Goal: Information Seeking & Learning: Learn about a topic

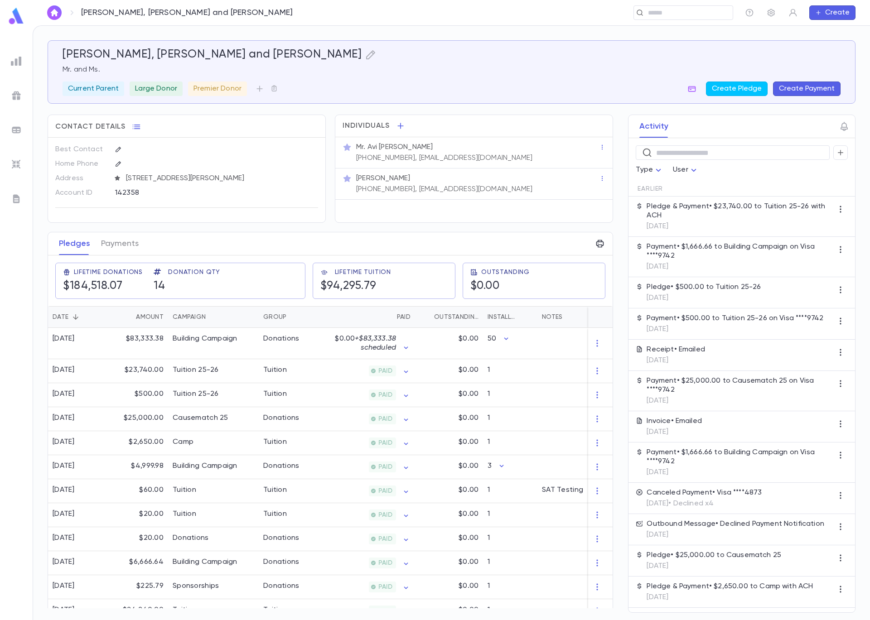
scroll to position [0, 0]
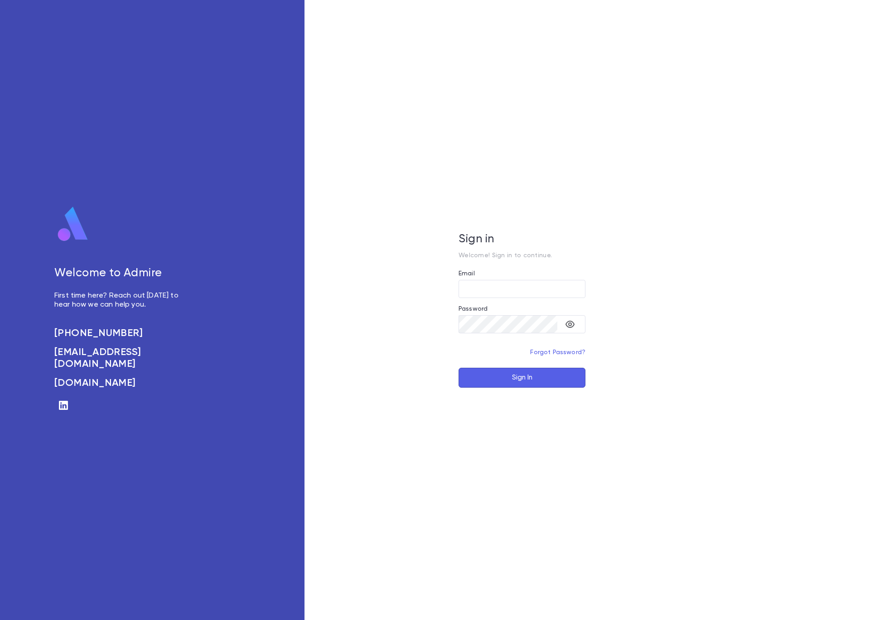
type input "**********"
click at [549, 377] on button "Sign In" at bounding box center [522, 378] width 127 height 20
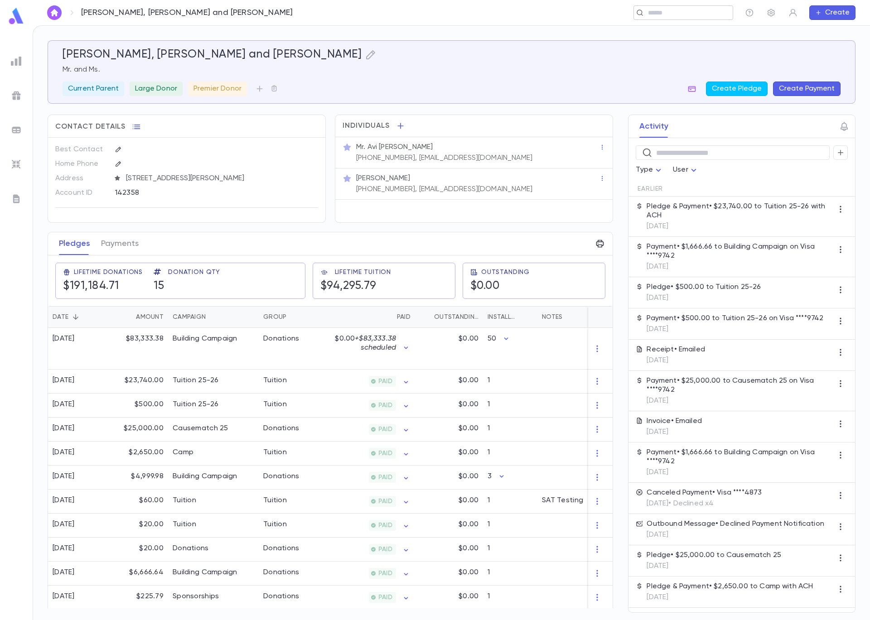
click at [678, 14] on input "text" at bounding box center [687, 13] width 84 height 9
click at [320, 13] on input "**********" at bounding box center [517, 13] width 395 height 9
type input "**********"
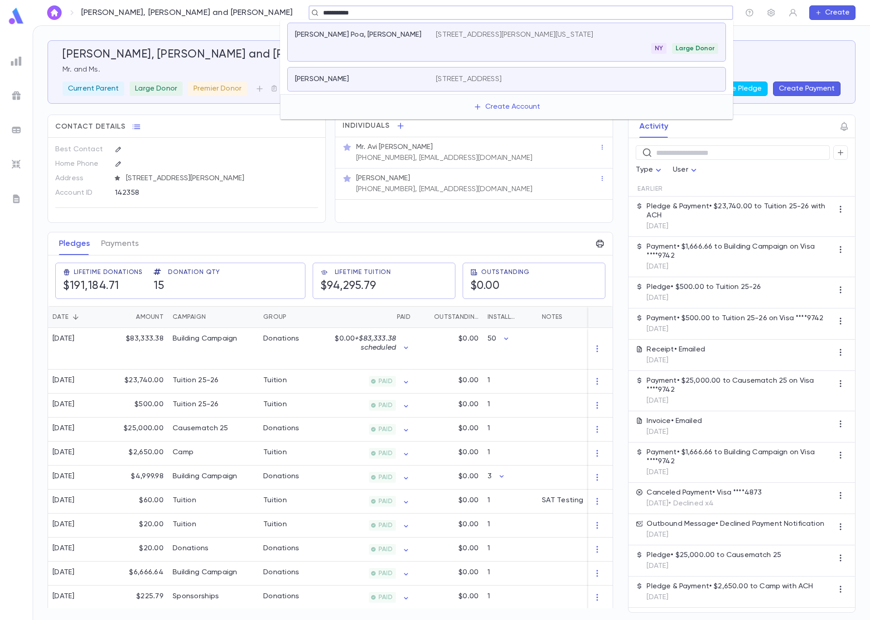
click at [377, 77] on div "[PERSON_NAME]" at bounding box center [360, 79] width 130 height 9
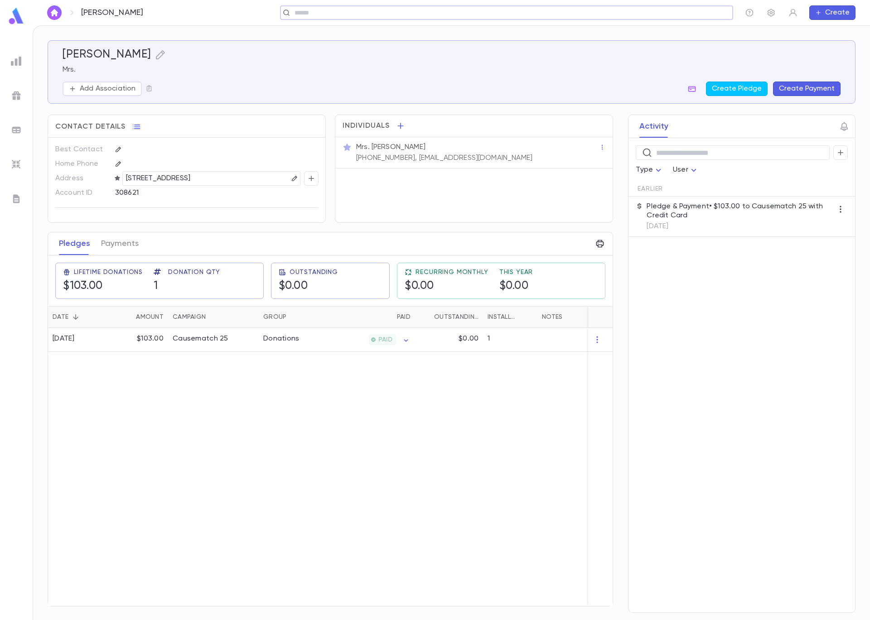
click at [378, 12] on input "text" at bounding box center [504, 13] width 424 height 9
click at [372, 40] on div "[PERSON_NAME] Poa, [PERSON_NAME]" at bounding box center [365, 42] width 141 height 24
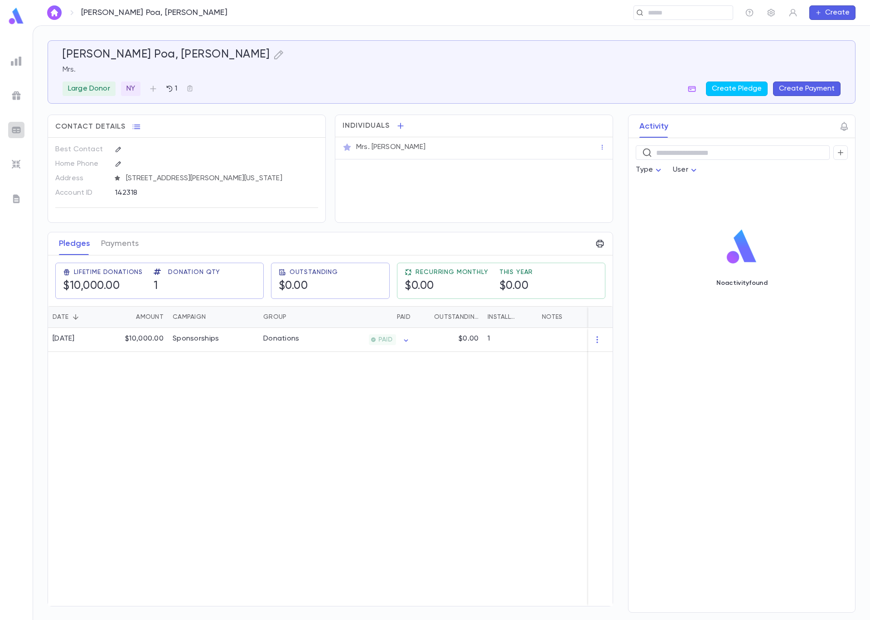
click at [12, 131] on img at bounding box center [16, 130] width 11 height 11
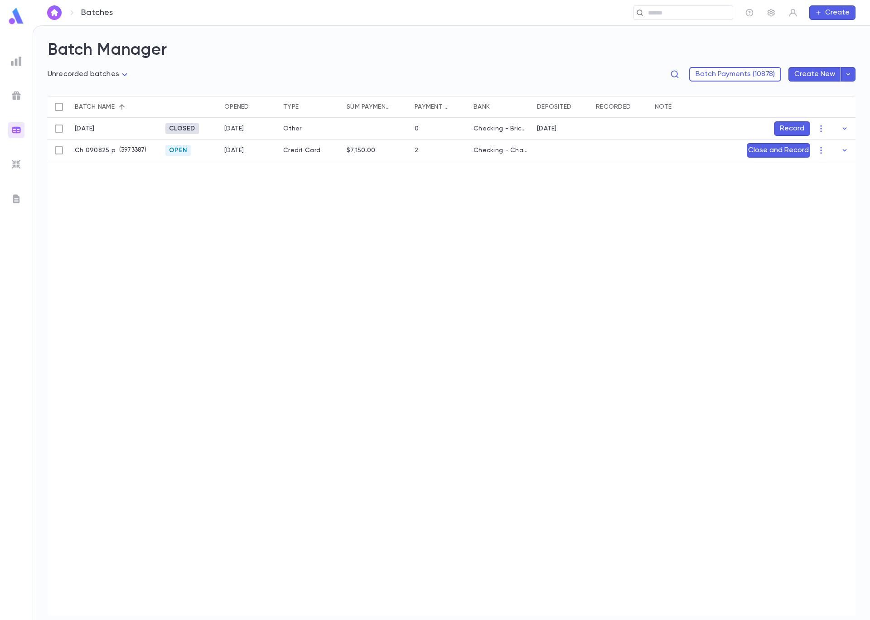
click at [14, 98] on img at bounding box center [16, 95] width 11 height 11
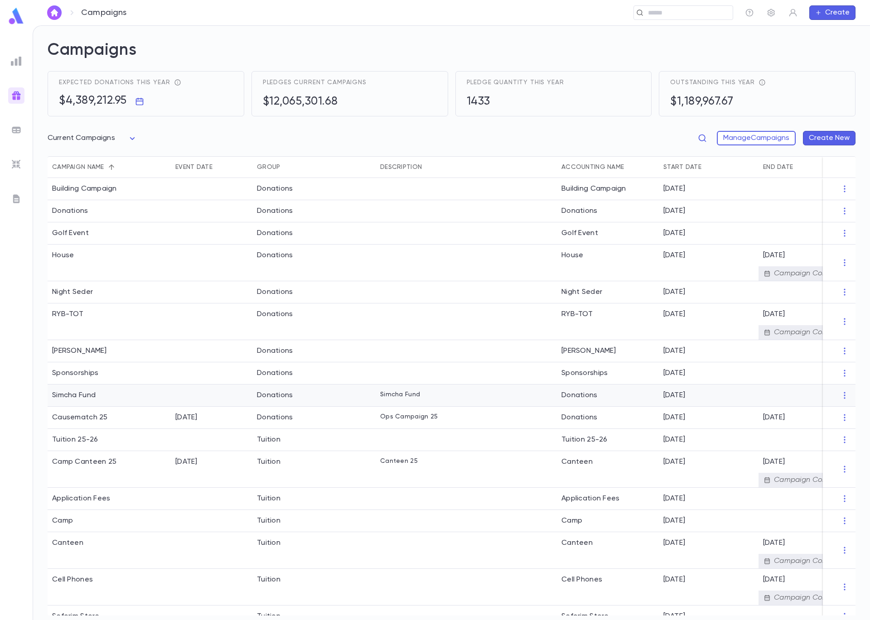
click at [102, 398] on div "Simcha Fund" at bounding box center [109, 396] width 123 height 22
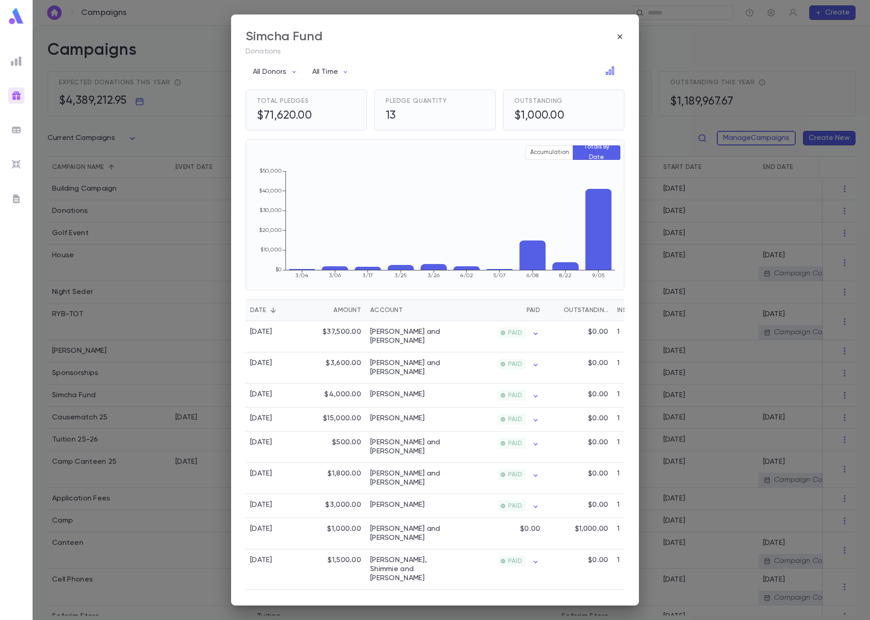
click at [349, 308] on div "Amount" at bounding box center [348, 311] width 28 height 22
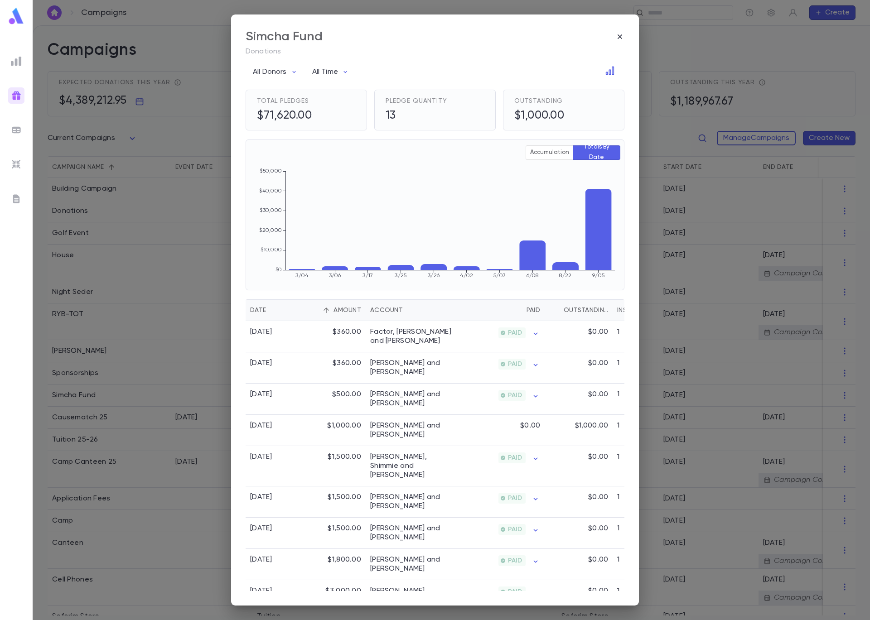
click at [349, 308] on div "Amount" at bounding box center [348, 311] width 28 height 22
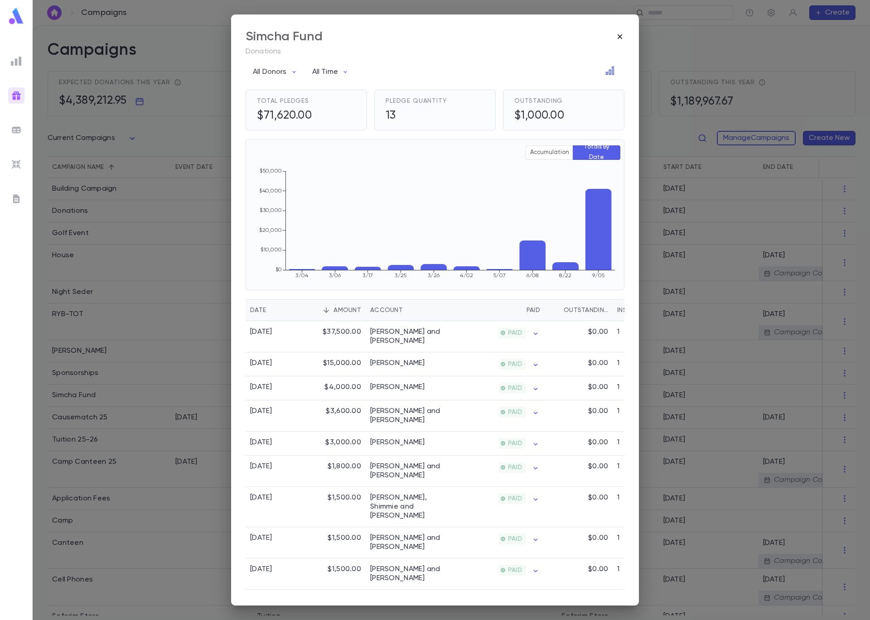
click at [618, 36] on icon "button" at bounding box center [619, 36] width 9 height 9
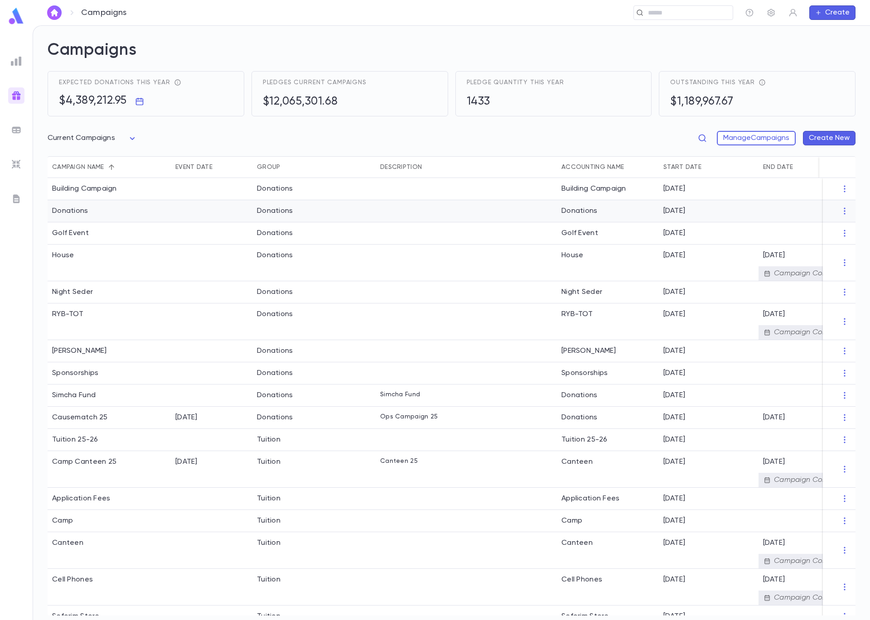
click at [107, 215] on div "Donations" at bounding box center [109, 211] width 123 height 22
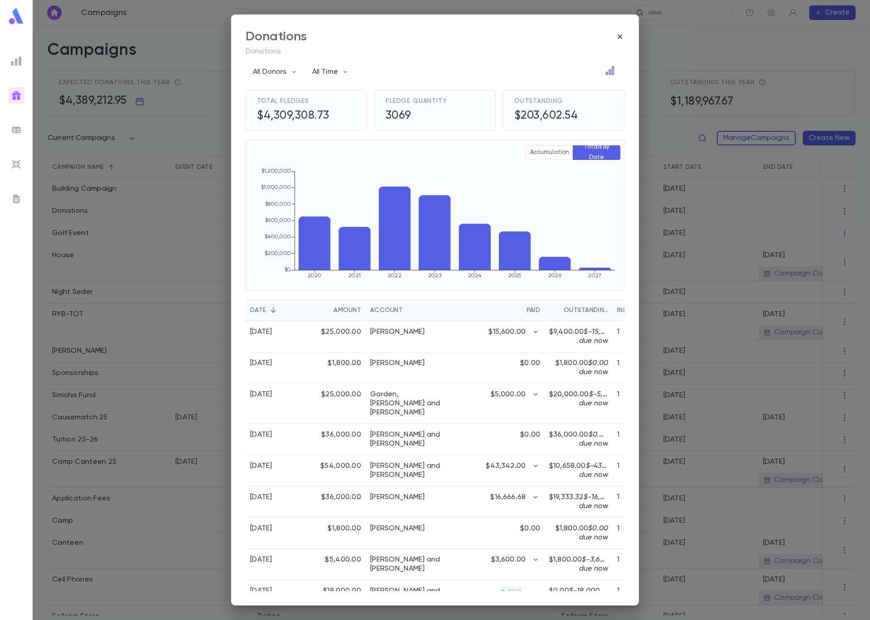
click at [358, 308] on div "Amount" at bounding box center [348, 311] width 28 height 22
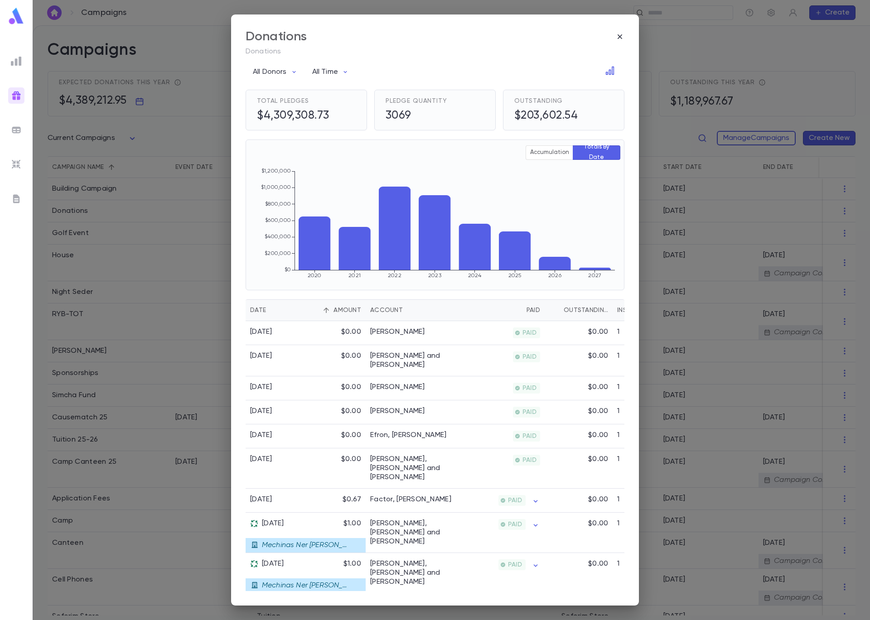
click at [356, 309] on div "Amount" at bounding box center [348, 311] width 28 height 22
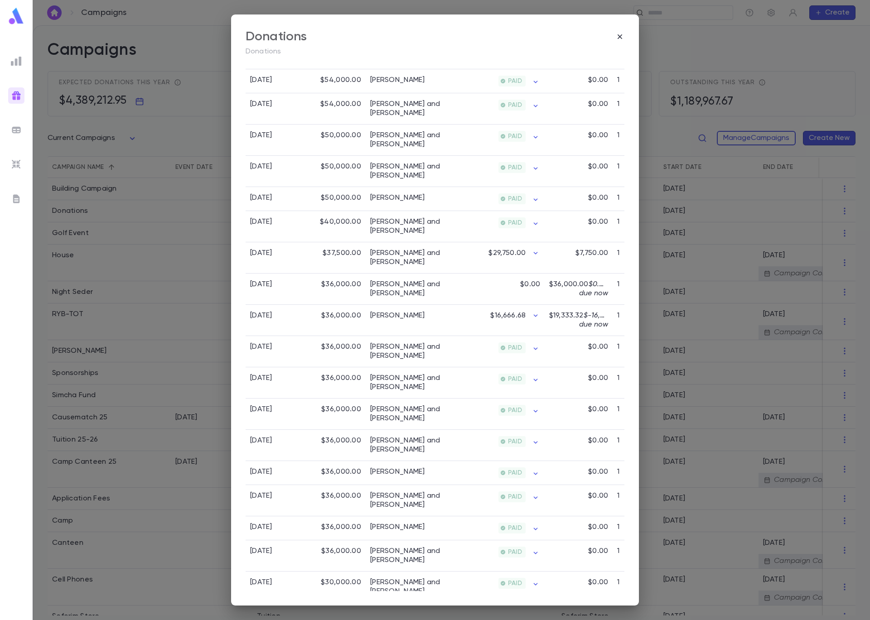
scroll to position [510, 0]
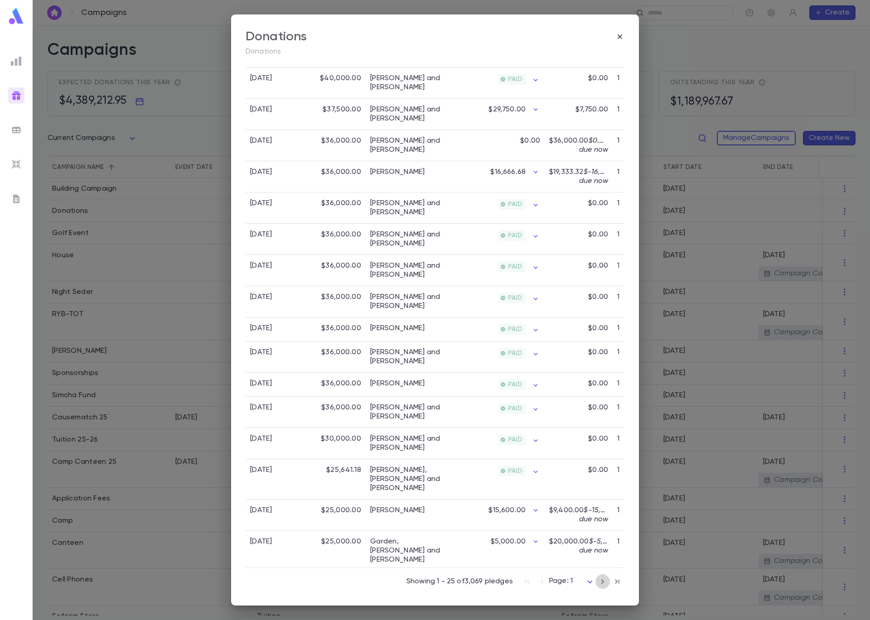
click at [601, 584] on icon "button" at bounding box center [603, 581] width 10 height 11
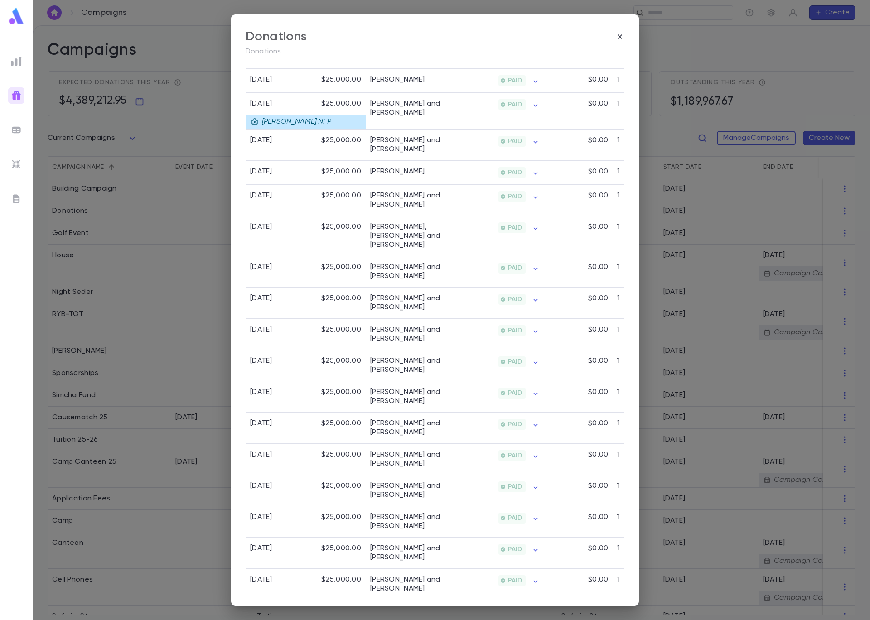
scroll to position [465, 0]
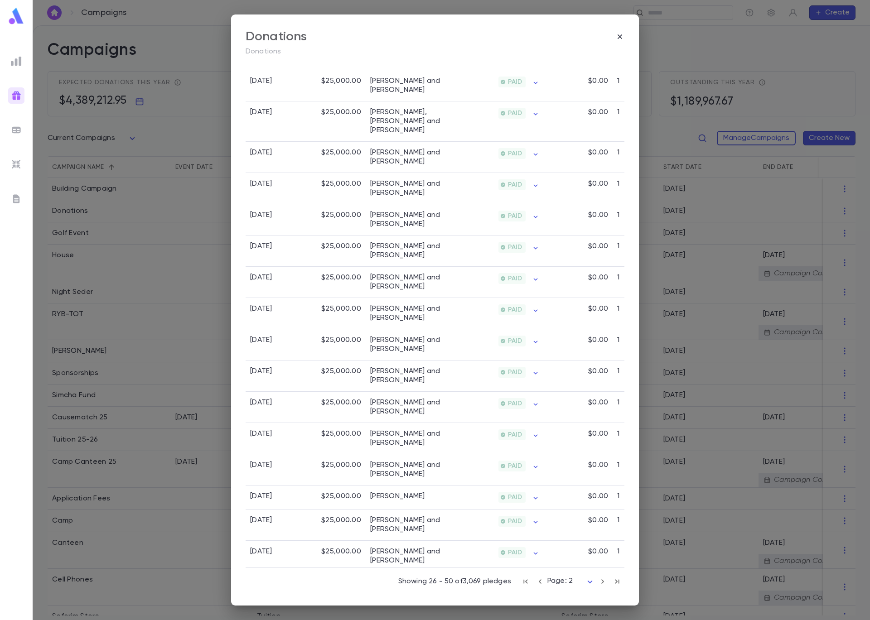
click at [599, 582] on icon "button" at bounding box center [603, 581] width 10 height 11
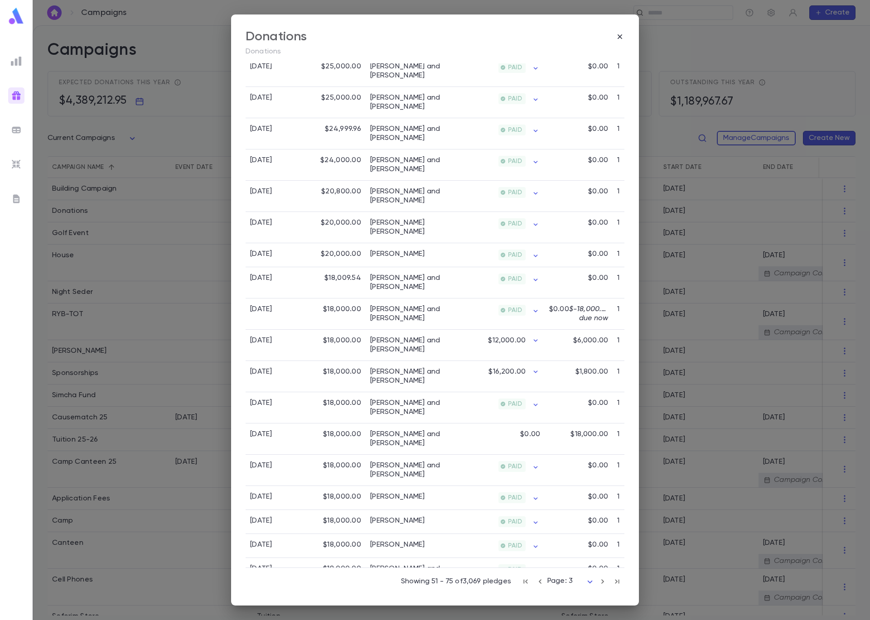
scroll to position [443, 0]
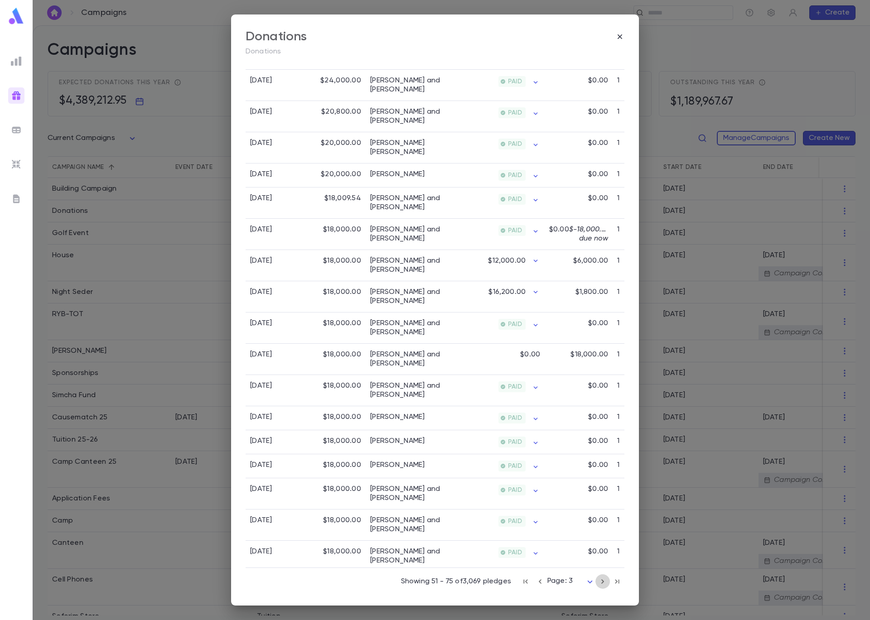
click at [598, 581] on icon "button" at bounding box center [603, 581] width 10 height 11
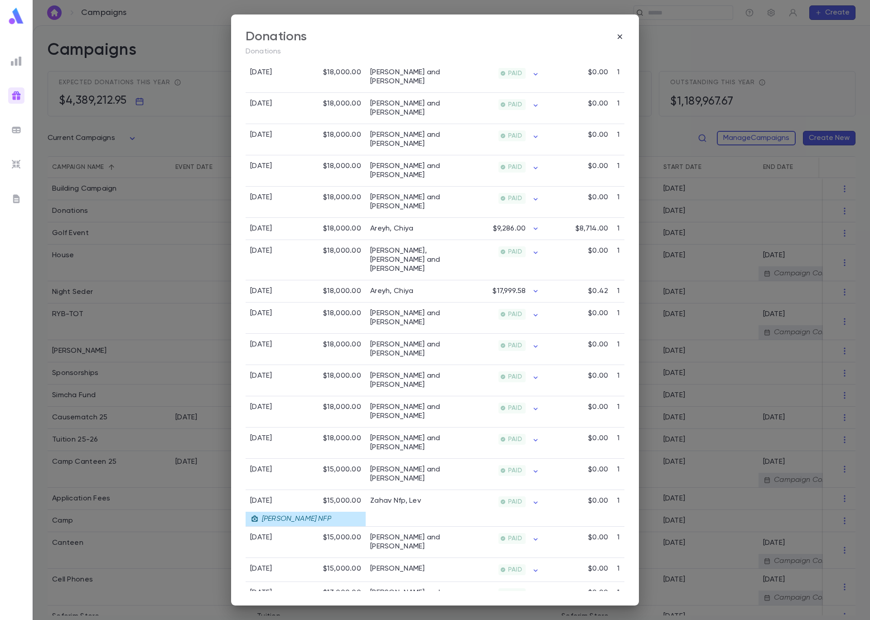
scroll to position [432, 0]
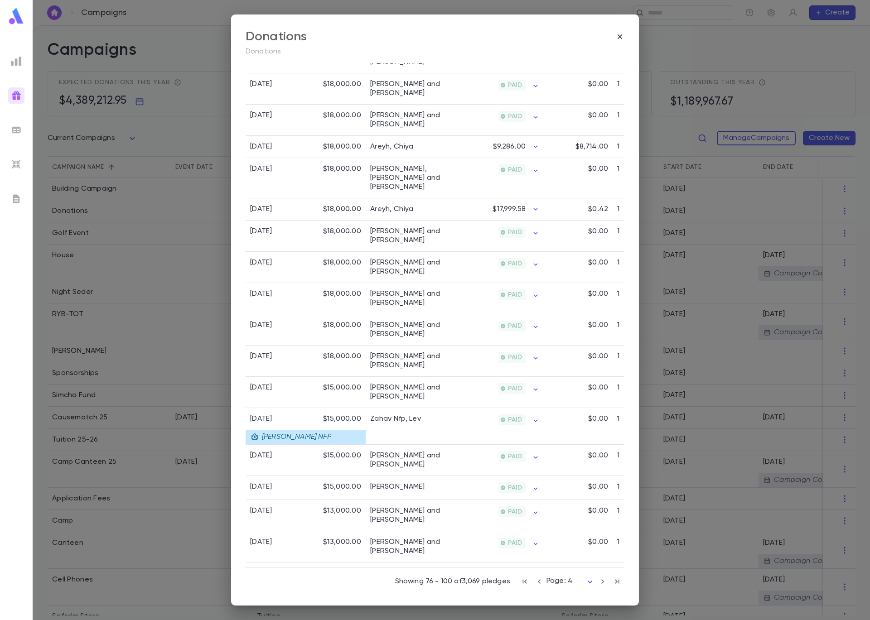
click at [599, 584] on icon "button" at bounding box center [603, 581] width 10 height 11
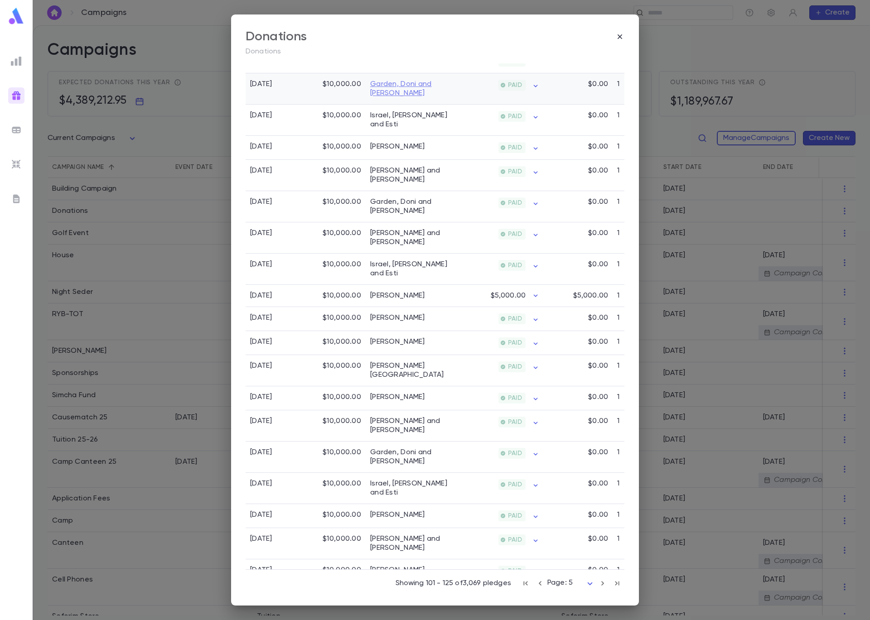
scroll to position [417, 0]
click at [598, 581] on icon "button" at bounding box center [603, 581] width 10 height 11
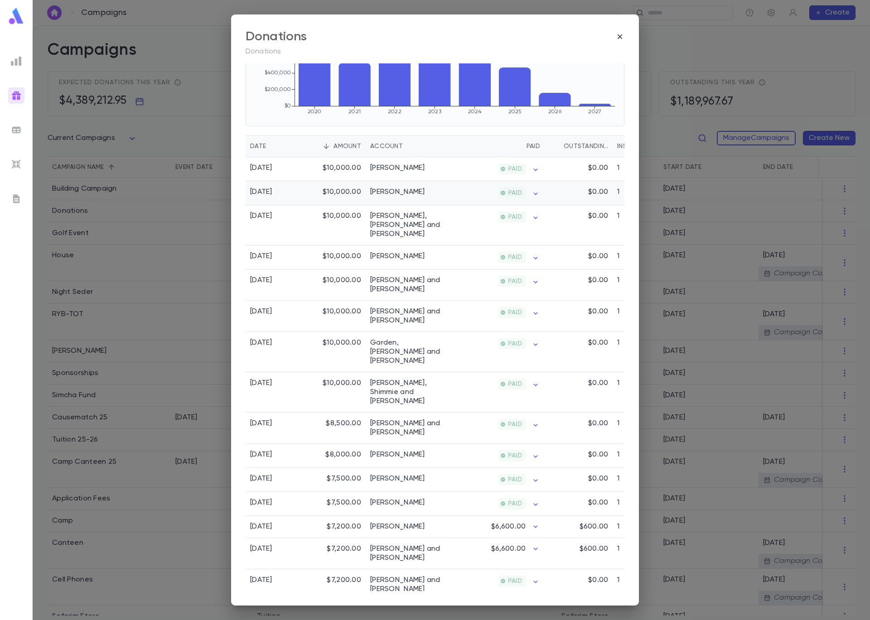
scroll to position [173, 0]
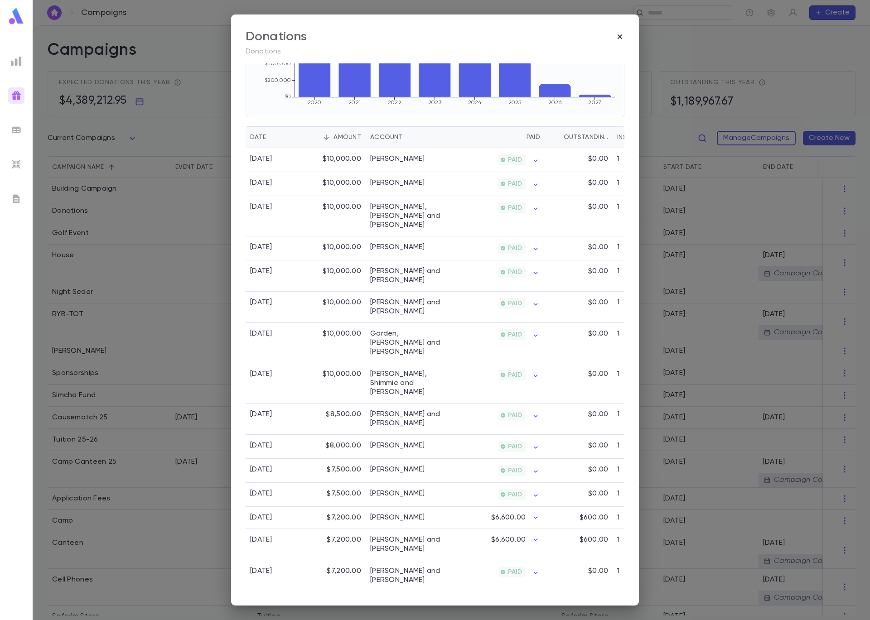
click at [620, 38] on icon "button" at bounding box center [619, 36] width 9 height 9
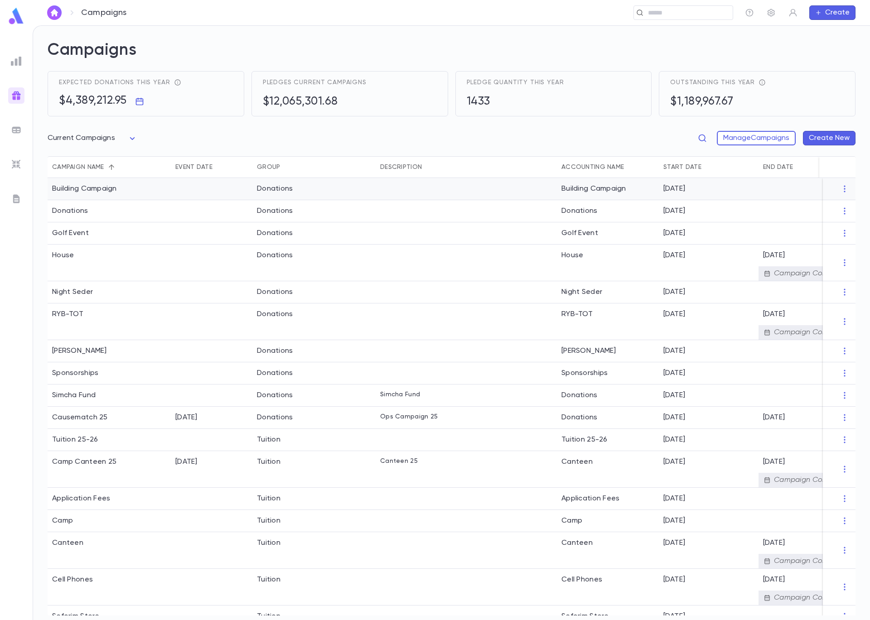
click at [124, 198] on div "Building Campaign" at bounding box center [109, 189] width 123 height 22
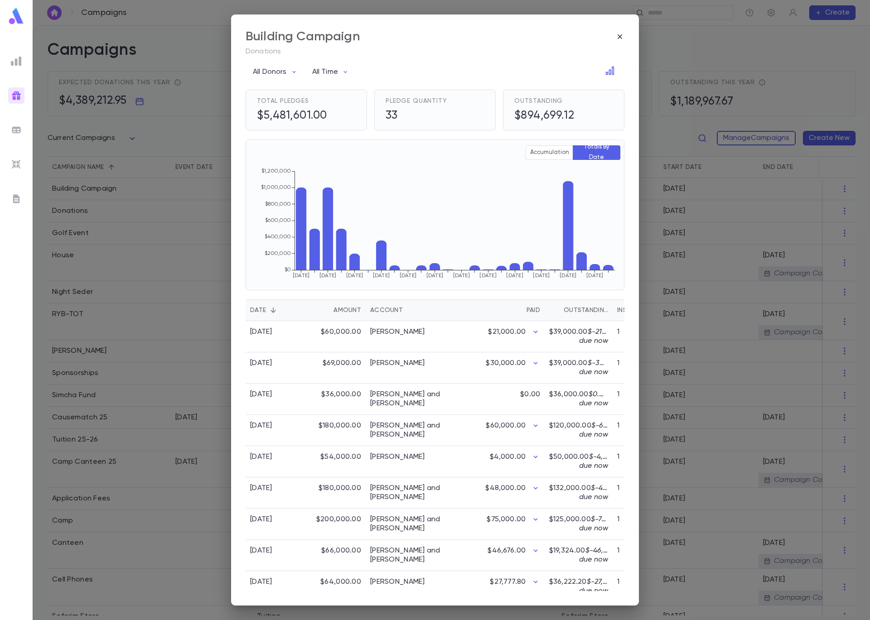
click at [343, 314] on div "Amount" at bounding box center [348, 311] width 28 height 22
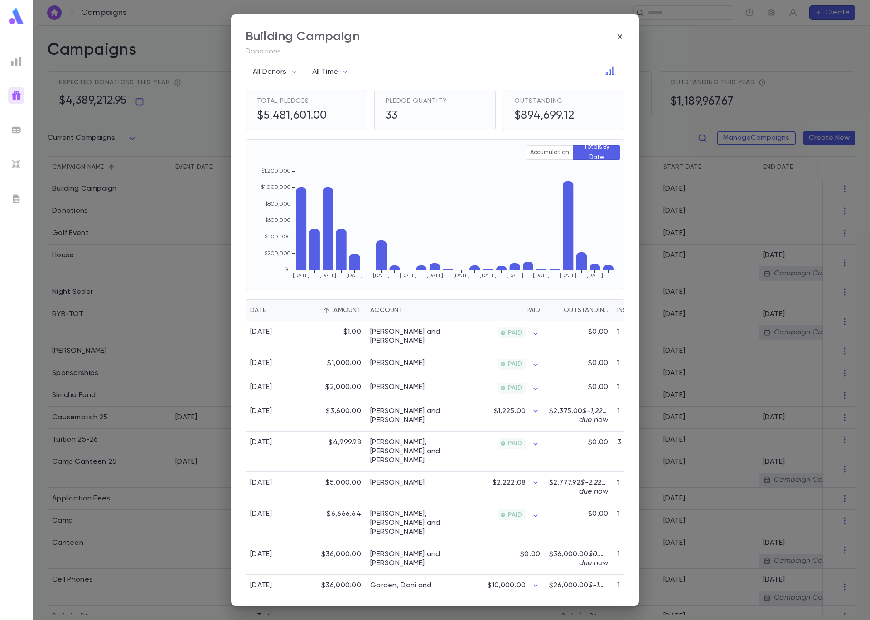
click at [343, 314] on div "Amount" at bounding box center [348, 311] width 28 height 22
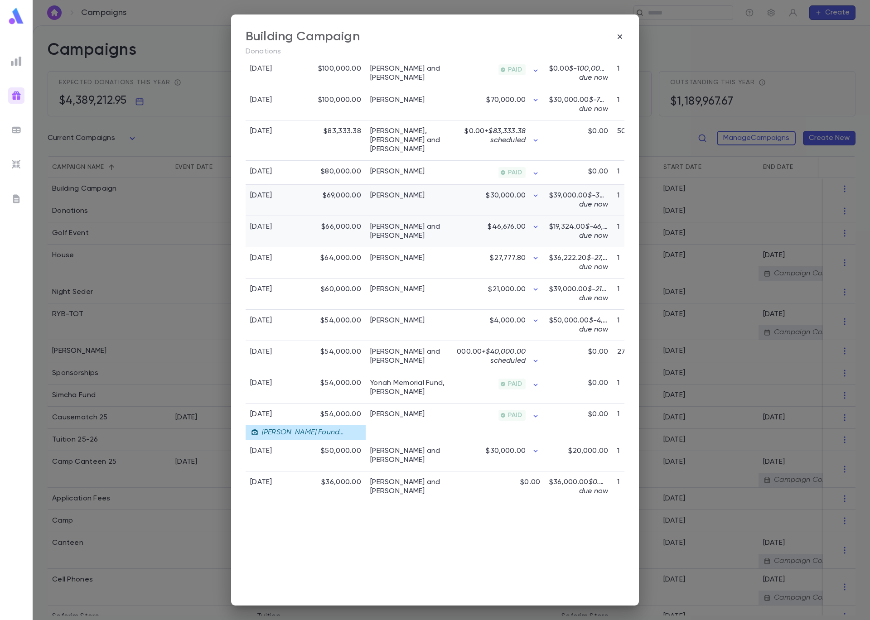
scroll to position [655, 0]
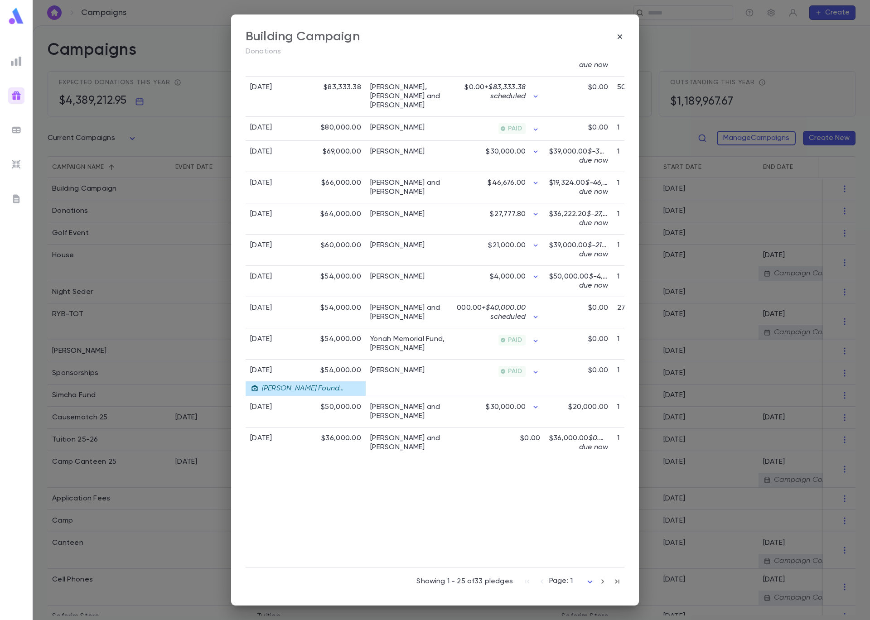
click at [598, 583] on icon "button" at bounding box center [603, 581] width 10 height 11
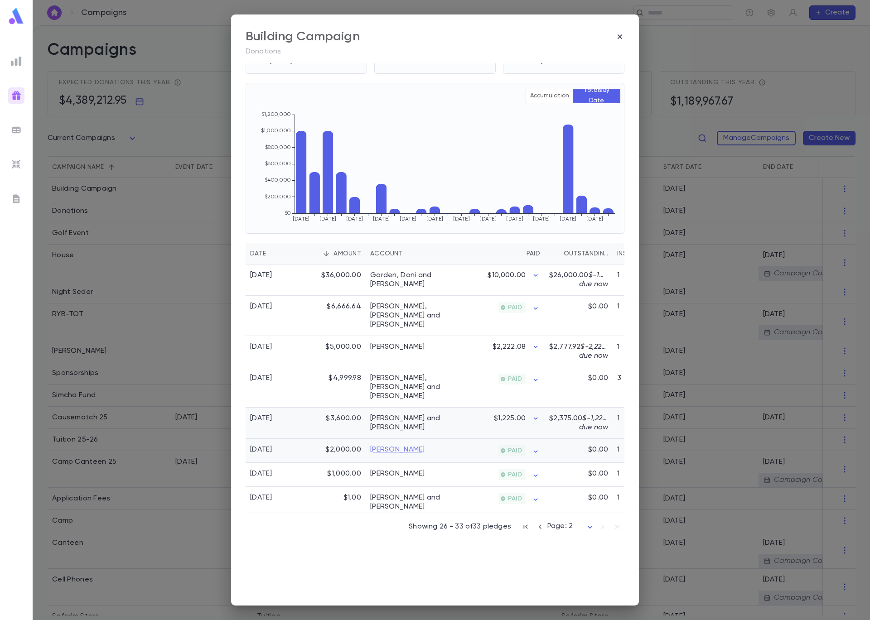
scroll to position [57, 0]
click at [622, 36] on icon "button" at bounding box center [619, 36] width 9 height 9
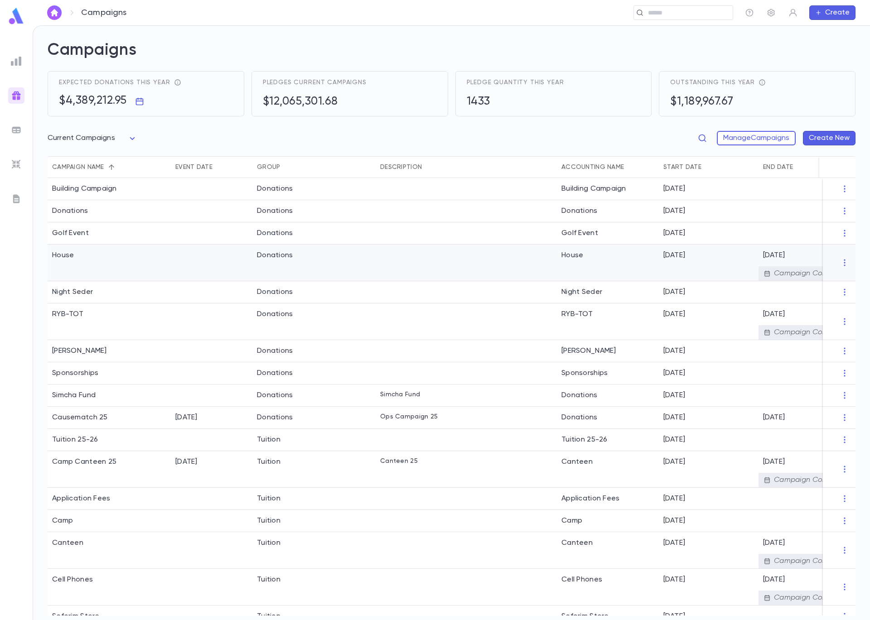
click at [100, 272] on div "House" at bounding box center [109, 263] width 123 height 37
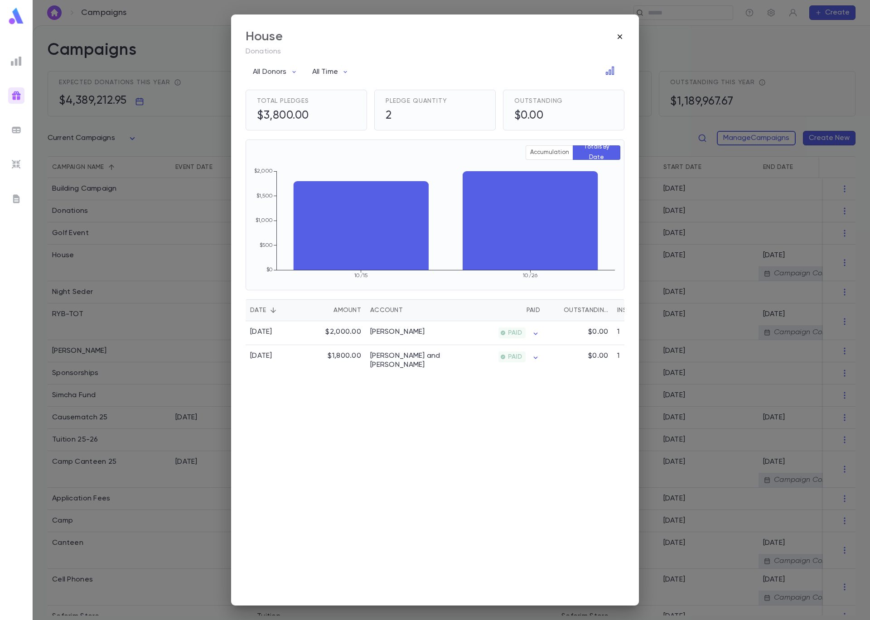
click at [619, 36] on icon "button" at bounding box center [620, 36] width 5 height 5
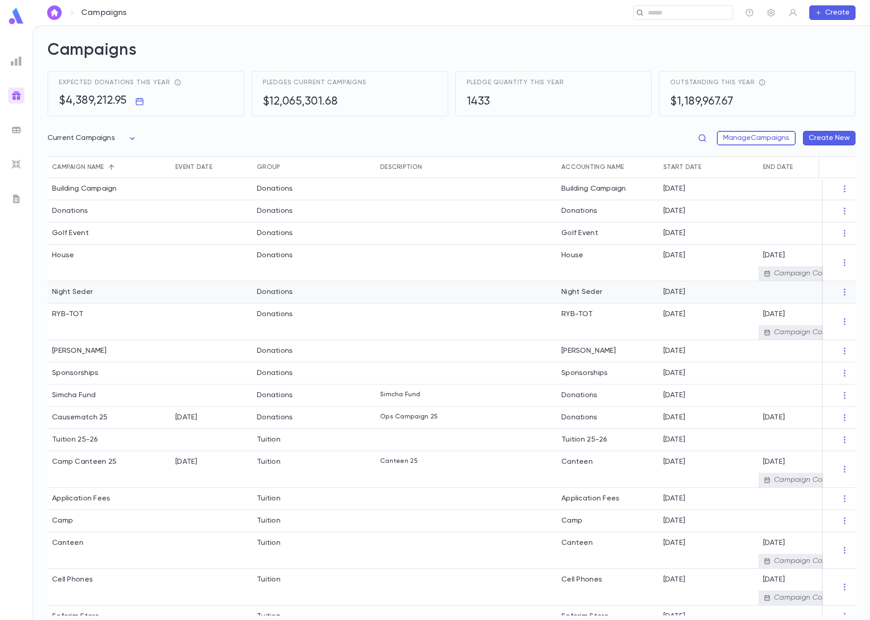
click at [154, 296] on div "Night Seder" at bounding box center [109, 292] width 123 height 22
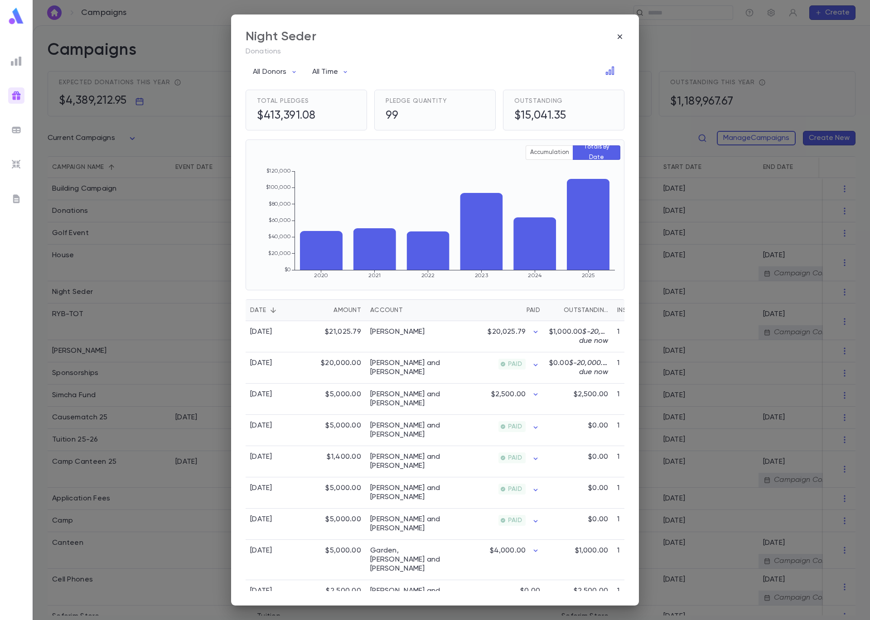
click at [340, 310] on div "Amount" at bounding box center [348, 311] width 28 height 22
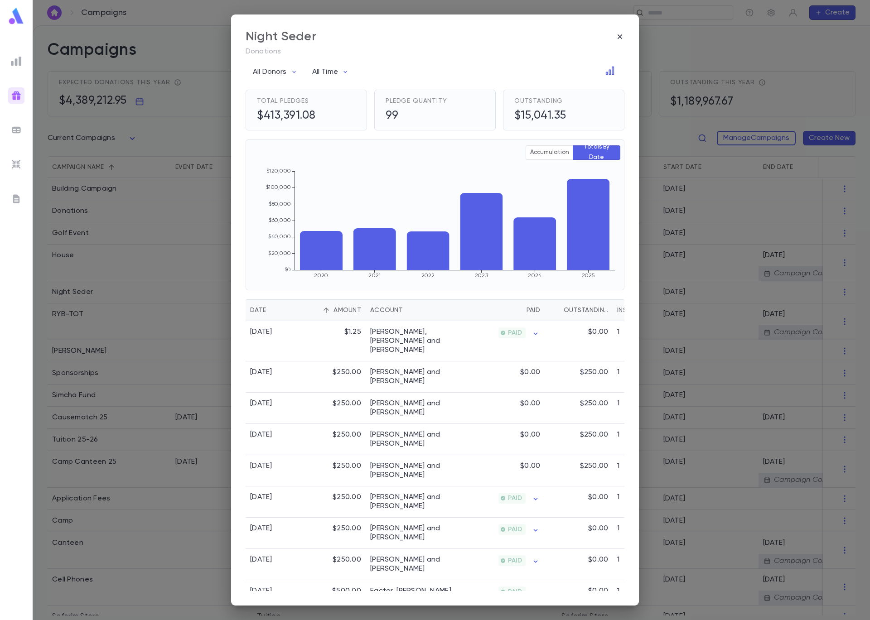
click at [340, 310] on div "Amount" at bounding box center [348, 311] width 28 height 22
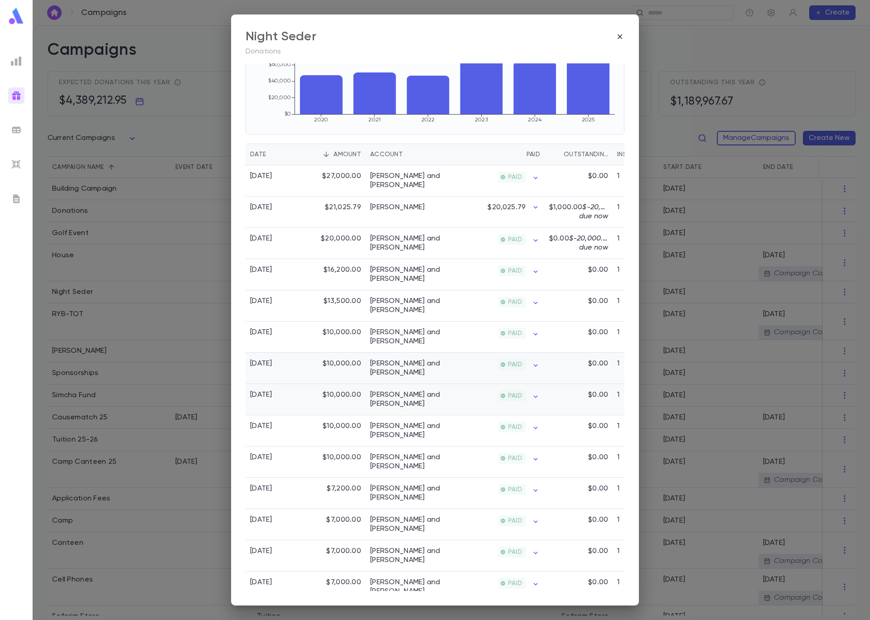
scroll to position [154, 0]
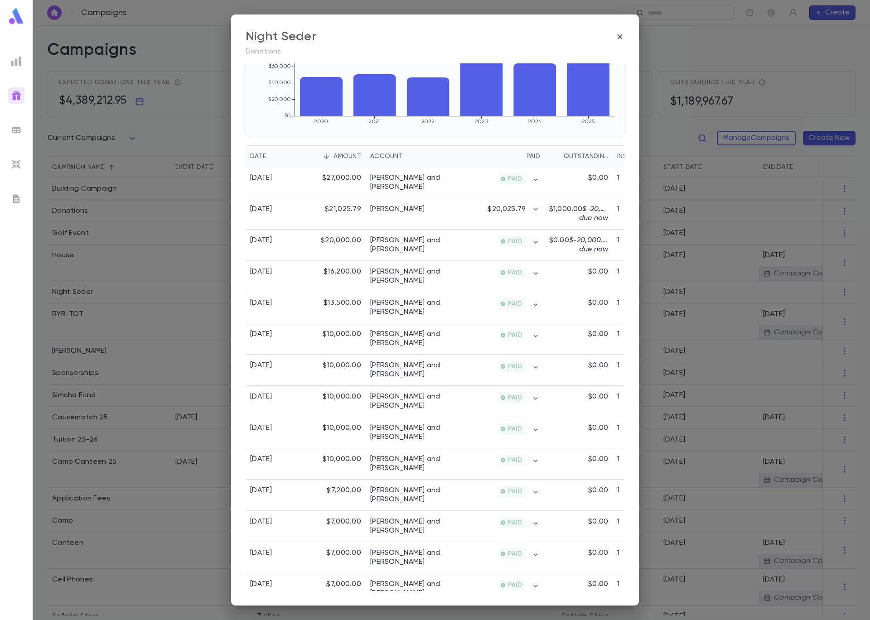
click at [620, 36] on icon "button" at bounding box center [619, 36] width 9 height 9
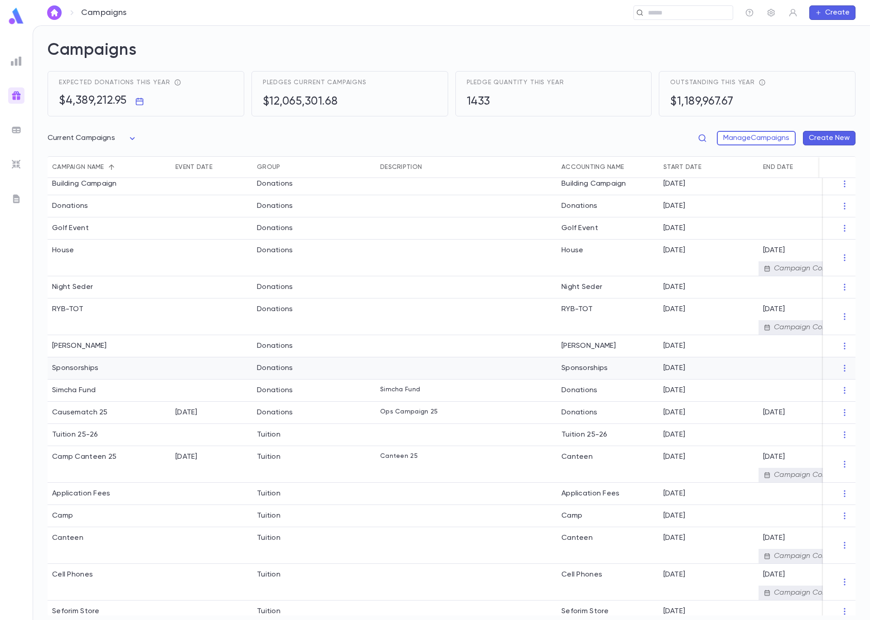
scroll to position [38, 0]
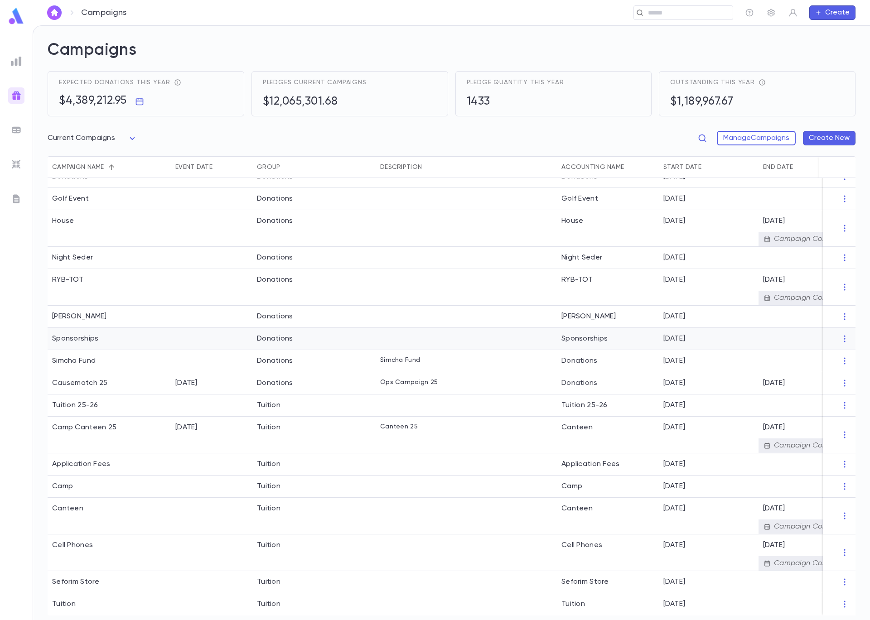
click at [151, 337] on div "Sponsorships" at bounding box center [109, 339] width 123 height 22
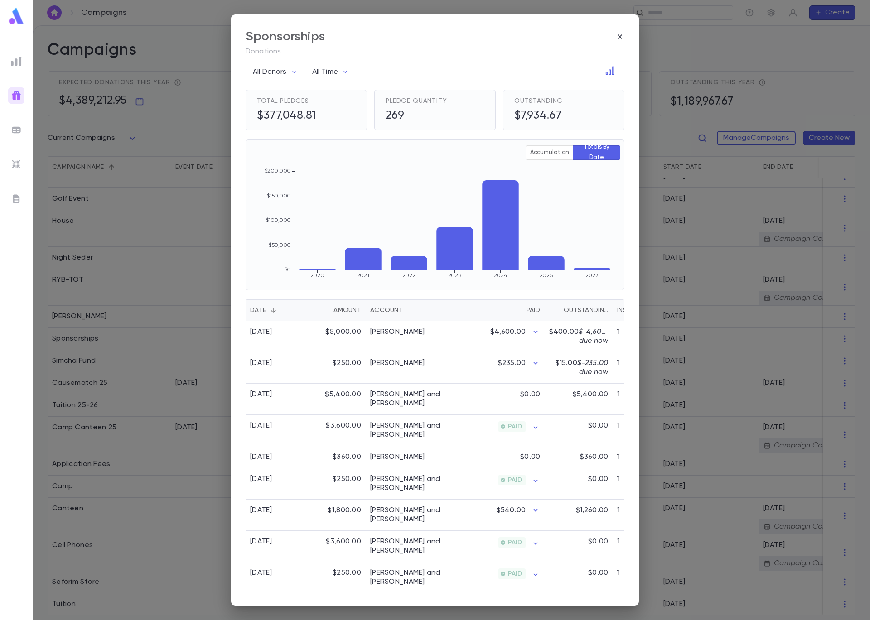
click at [345, 311] on div "Amount" at bounding box center [348, 311] width 28 height 22
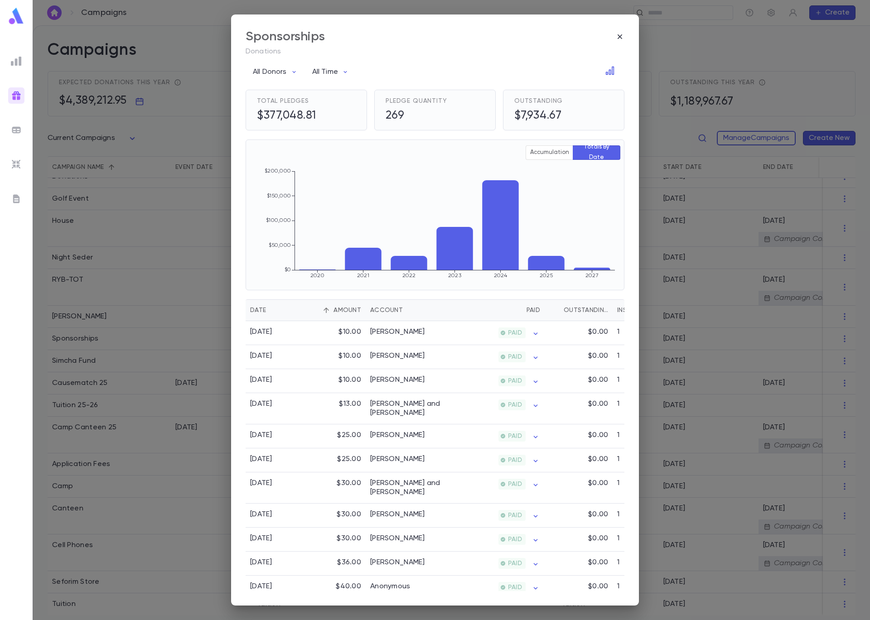
click at [345, 311] on div "Amount" at bounding box center [348, 311] width 28 height 22
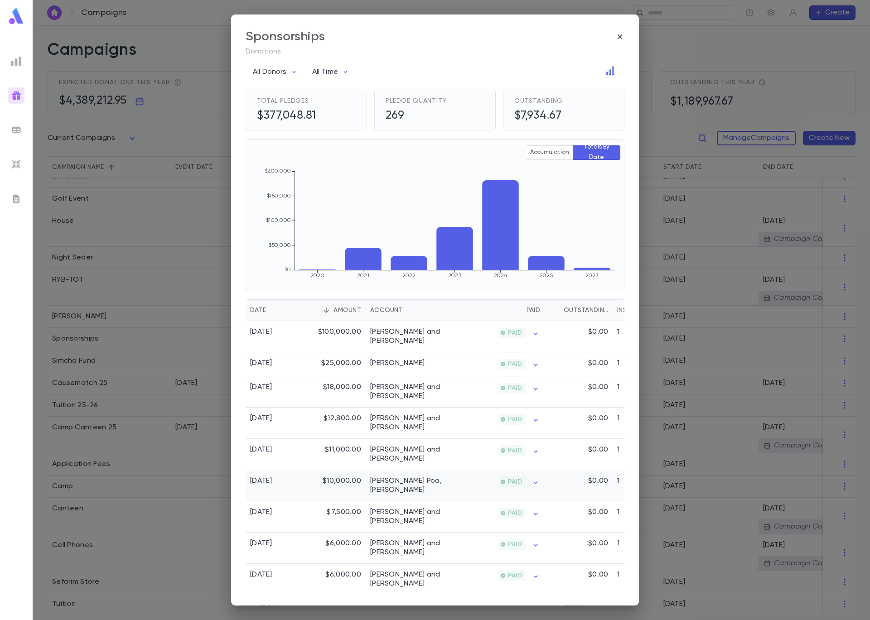
click at [333, 481] on div "$10,000.00" at bounding box center [336, 485] width 59 height 31
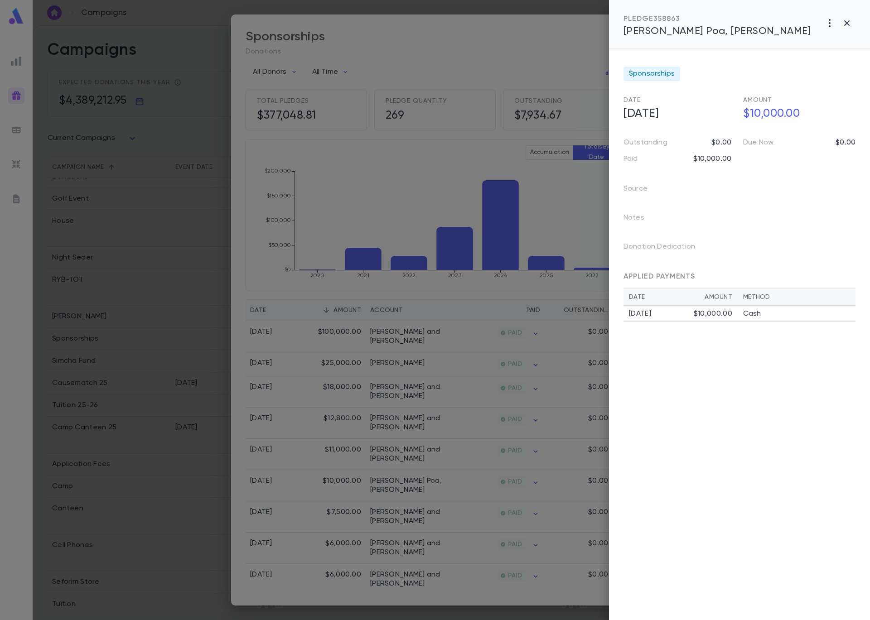
click at [680, 310] on div "[DATE]" at bounding box center [661, 314] width 65 height 9
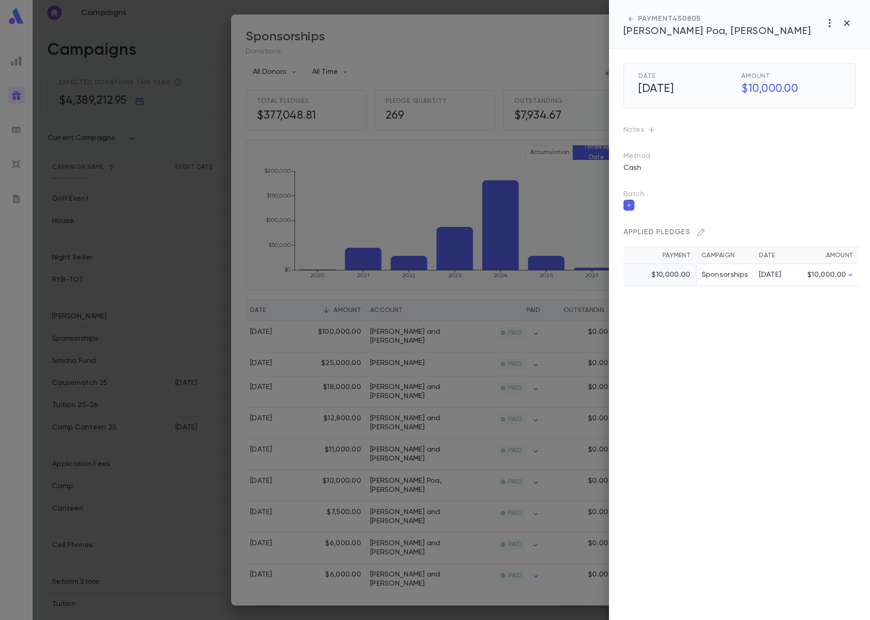
click at [689, 29] on span "[PERSON_NAME] Poa, [PERSON_NAME]" at bounding box center [717, 31] width 187 height 10
